Goal: Use online tool/utility: Utilize a website feature to perform a specific function

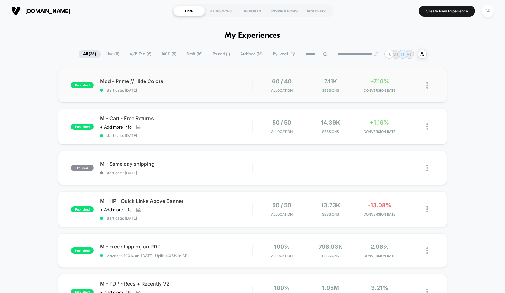
click at [218, 75] on div "published Mod - Prime // Hide Colors start date: [DATE] 60 / 40 Allocation 7.11…" at bounding box center [252, 85] width 389 height 34
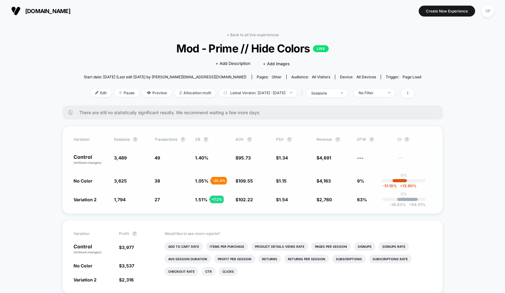
click at [75, 182] on span "No Color" at bounding box center [83, 180] width 19 height 5
click at [146, 95] on span "Preview" at bounding box center [156, 93] width 29 height 8
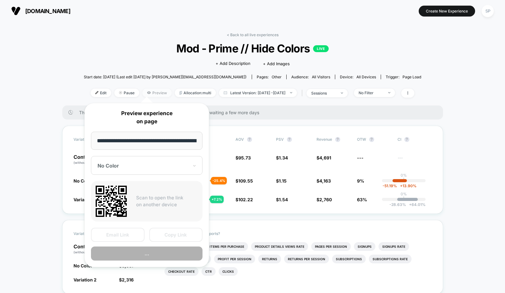
scroll to position [0, 77]
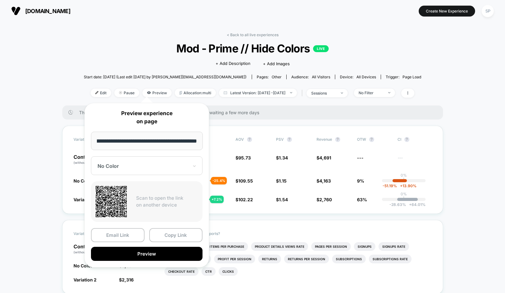
click at [147, 167] on div at bounding box center [143, 166] width 91 height 6
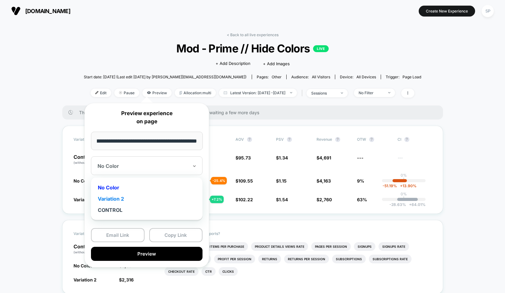
click at [141, 199] on div "Variation 2" at bounding box center [146, 198] width 105 height 11
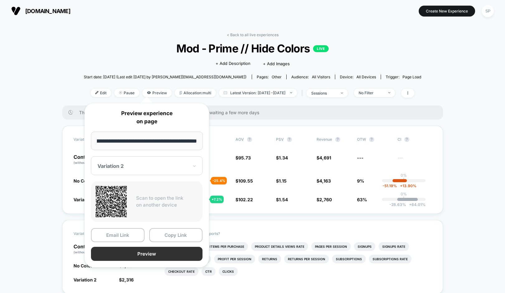
click at [143, 253] on button "Preview" at bounding box center [147, 254] width 112 height 14
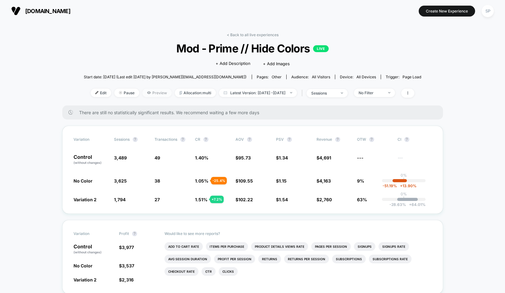
click at [142, 91] on span "Preview" at bounding box center [156, 93] width 29 height 8
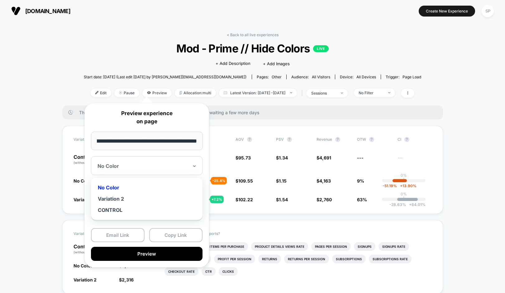
click at [165, 158] on div "No Color" at bounding box center [147, 165] width 112 height 19
click at [124, 199] on div "Variation 2" at bounding box center [146, 198] width 105 height 11
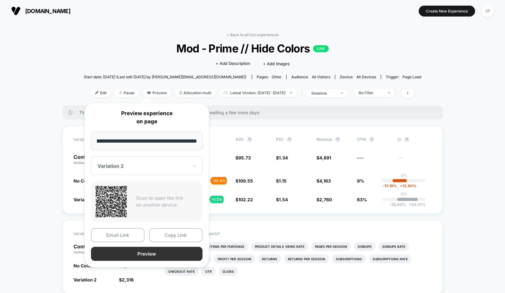
click at [127, 250] on button "Preview" at bounding box center [147, 254] width 112 height 14
